Goal: Information Seeking & Learning: Learn about a topic

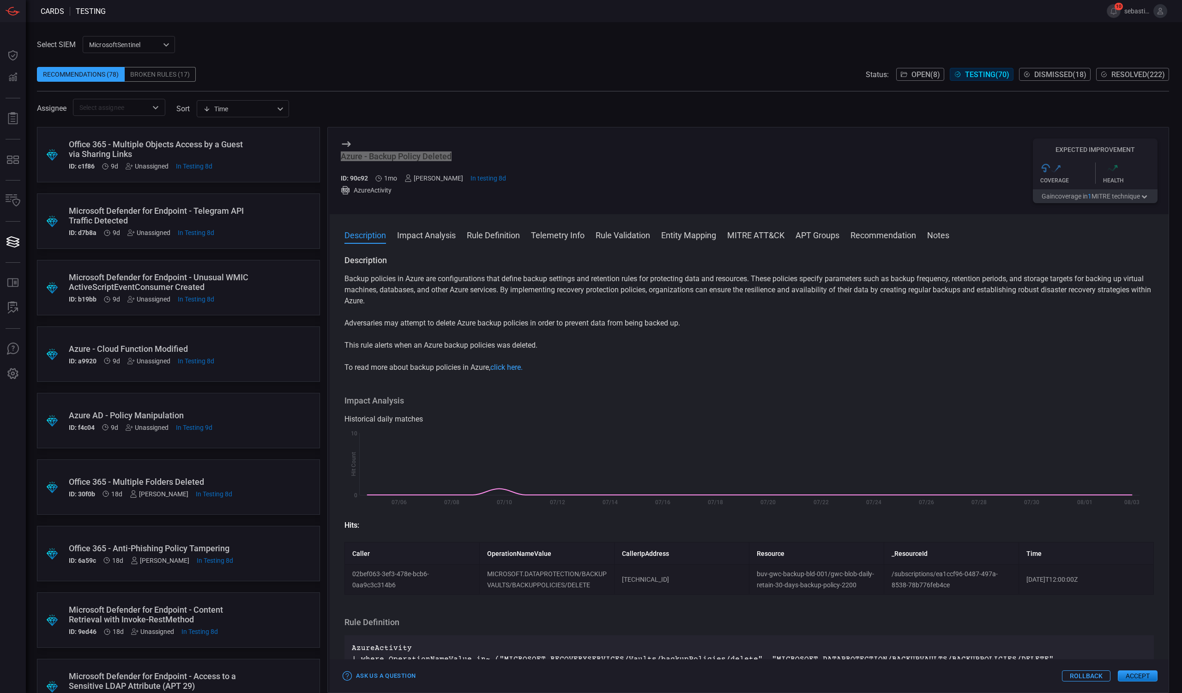
scroll to position [862, 0]
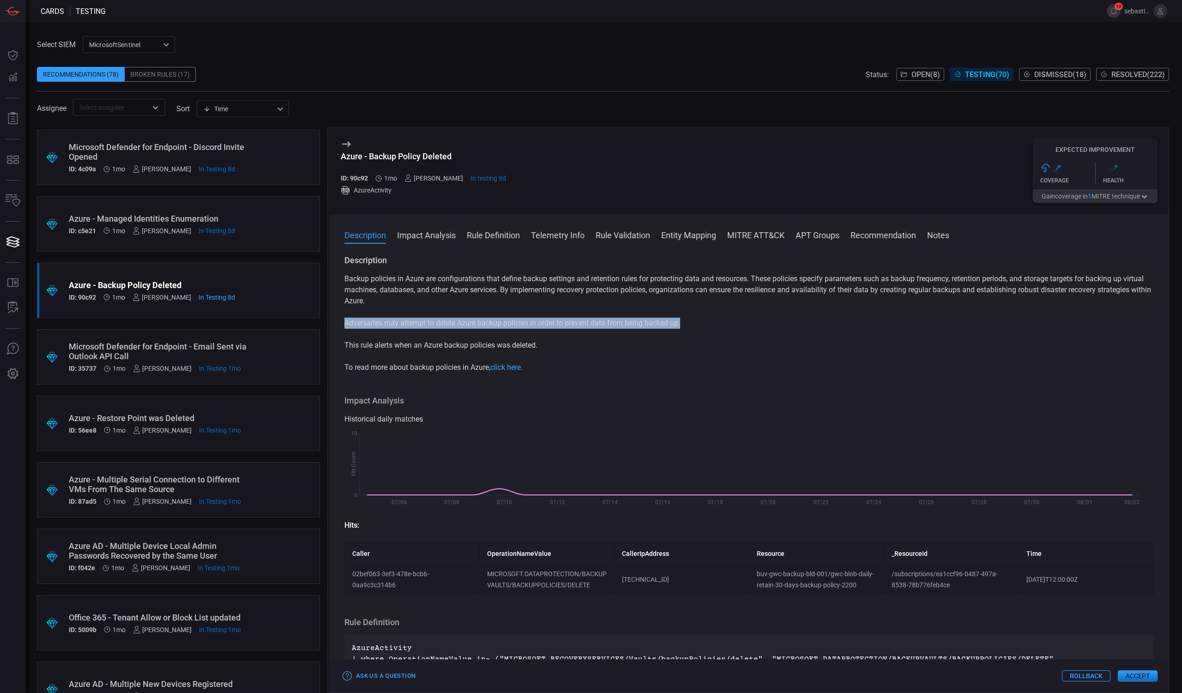
drag, startPoint x: 341, startPoint y: 326, endPoint x: 691, endPoint y: 322, distance: 350.5
click at [691, 322] on div "Description Backup policies in Azure are configurations that define backup sett…" at bounding box center [749, 472] width 839 height 434
copy p "Adversaries may attempt to delete Azure backup policies in order to prevent dat…"
click at [422, 157] on div "Azure - Backup Policy Deleted" at bounding box center [423, 156] width 165 height 10
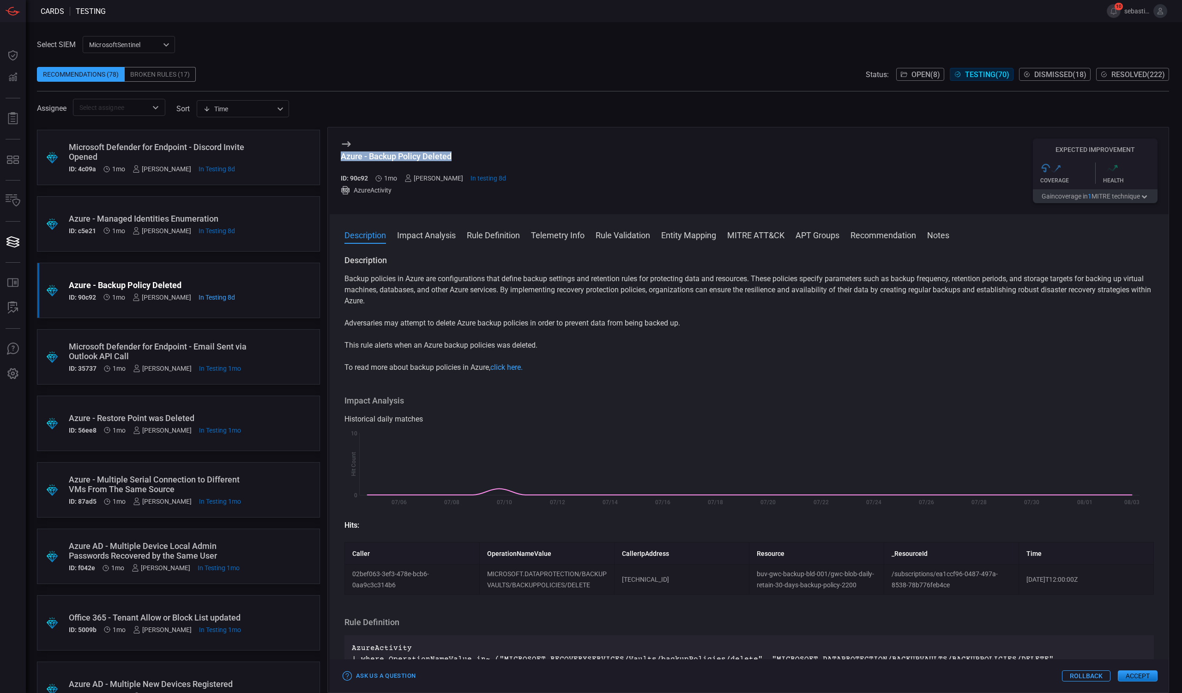
click at [422, 157] on div "Azure - Backup Policy Deleted" at bounding box center [423, 156] width 165 height 10
copy div "Azure - Backup Policy Deleted"
click at [271, 486] on div ".suggested_cards_icon{fill:url(#suggested_cards_icon);} Azure - Multiple Serial…" at bounding box center [178, 489] width 283 height 55
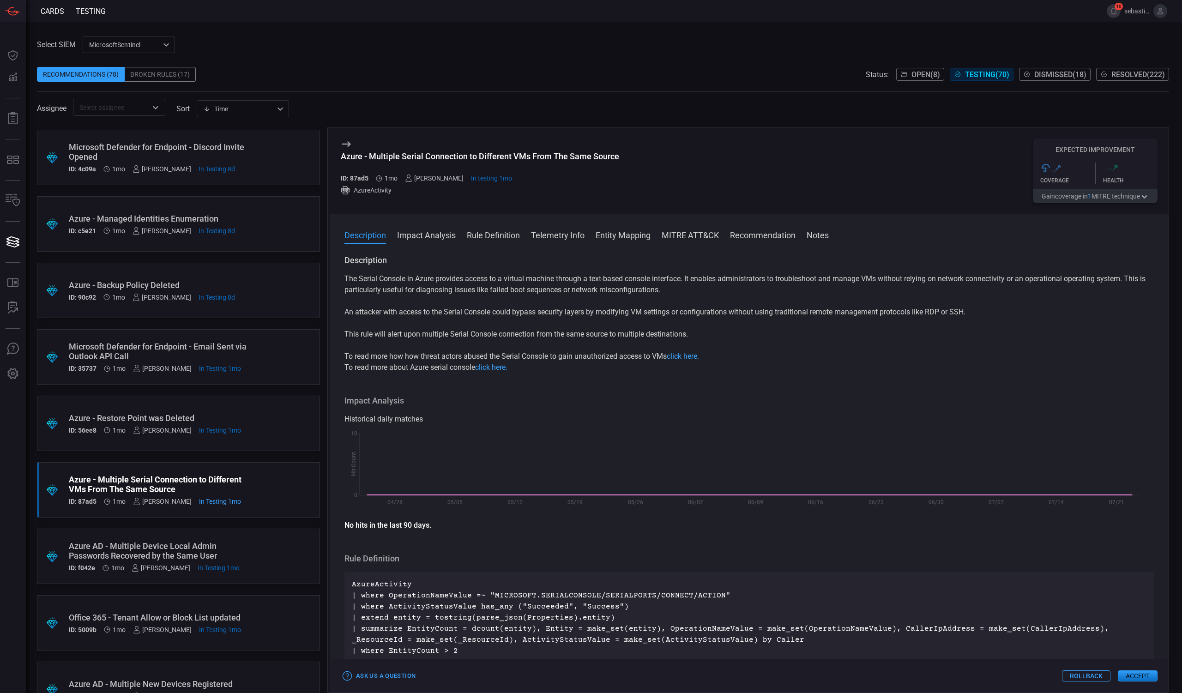
click at [536, 155] on div "Azure - Multiple Serial Connection to Different VMs From The Same Source" at bounding box center [480, 156] width 278 height 10
copy div "Azure - Multiple Serial Connection to Different VMs From The Same Source"
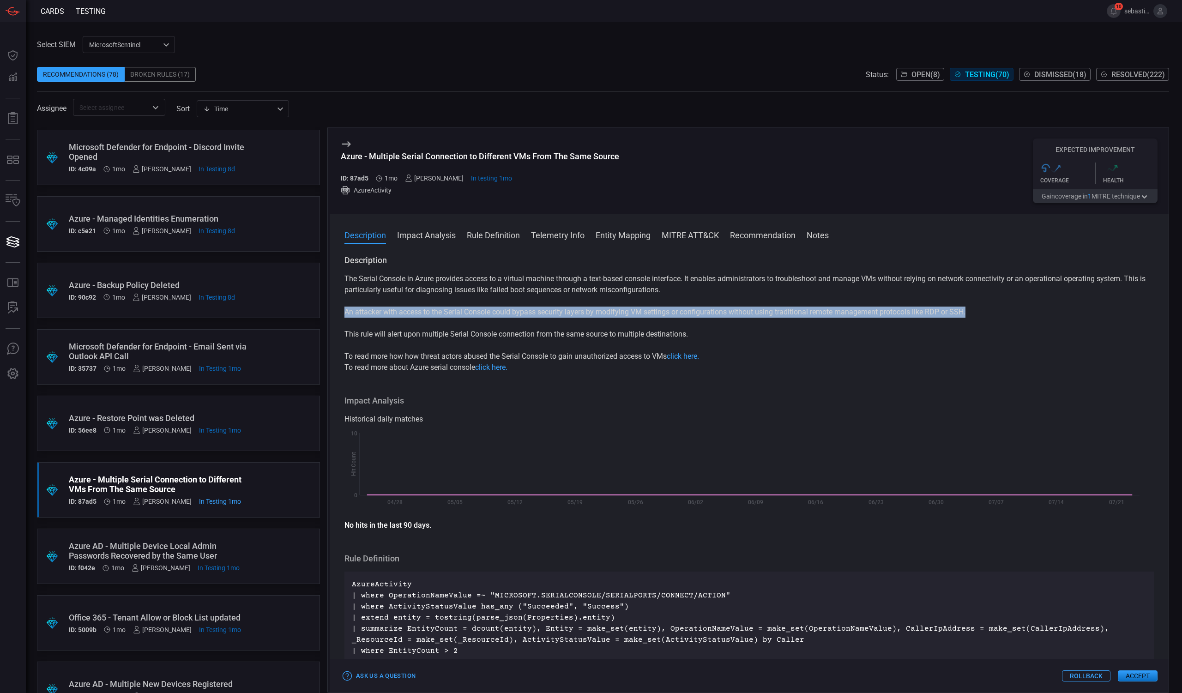
drag, startPoint x: 345, startPoint y: 312, endPoint x: 983, endPoint y: 314, distance: 638.1
click at [983, 314] on p "An attacker with access to the Serial Console could bypass security layers by m…" at bounding box center [748, 312] width 809 height 11
copy p "An attacker with access to the Serial Console could bypass security layers by m…"
